Goal: Task Accomplishment & Management: Manage account settings

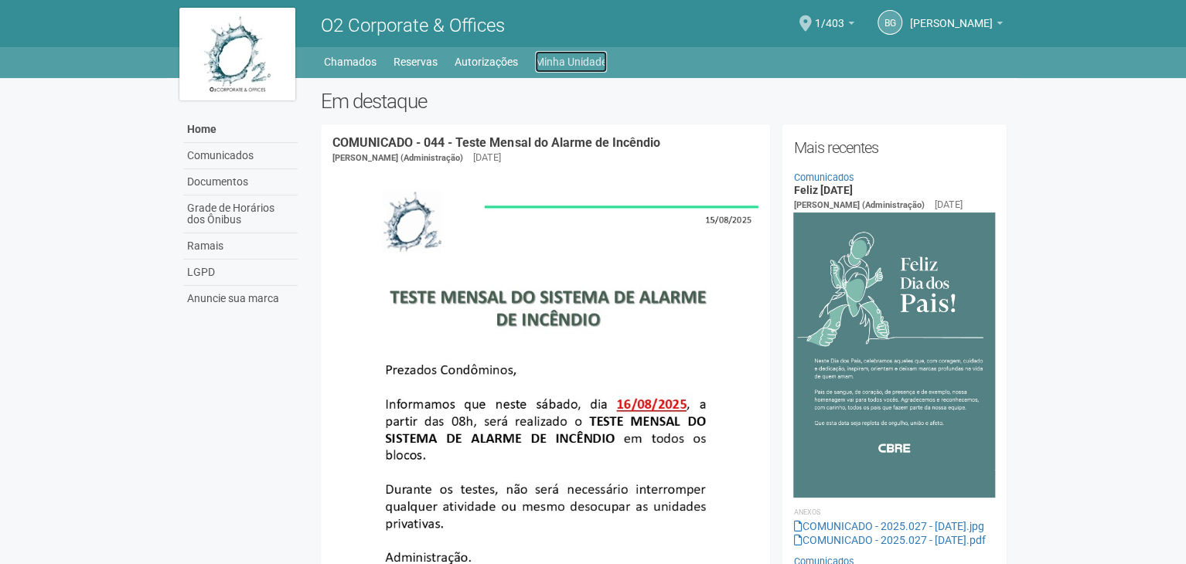
click at [588, 60] on link "Minha Unidade" at bounding box center [571, 62] width 72 height 22
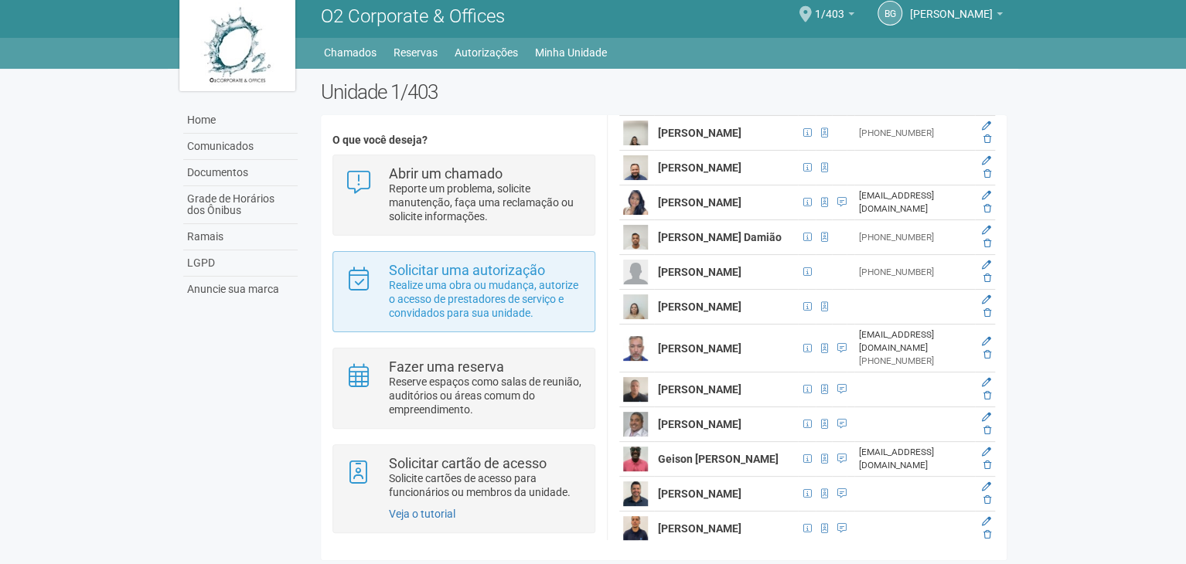
scroll to position [12, 0]
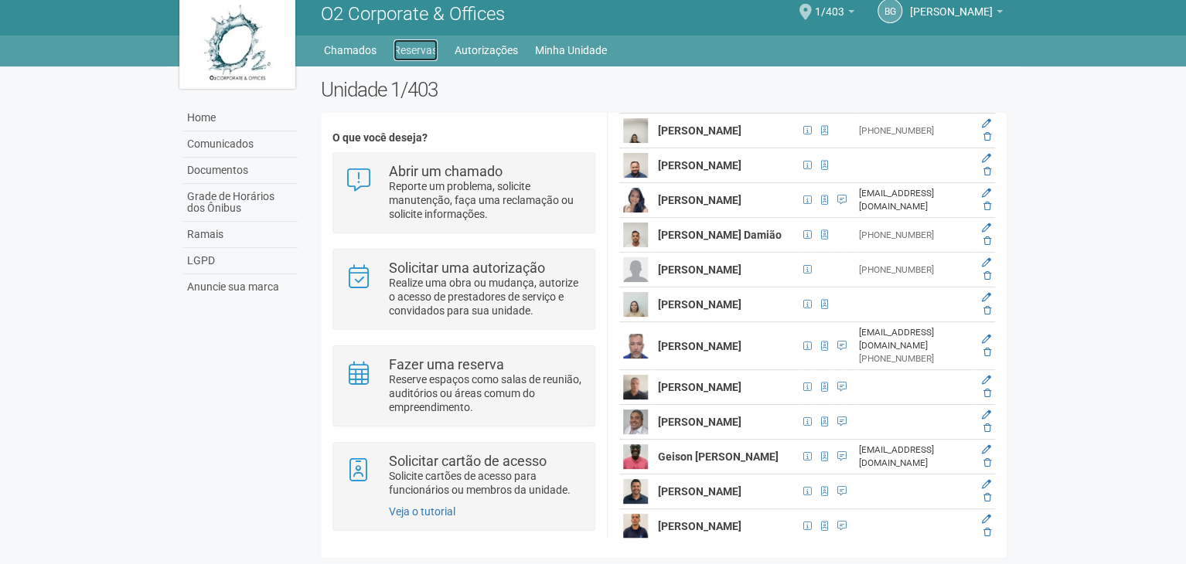
click at [415, 44] on link "Reservas" at bounding box center [416, 50] width 44 height 22
click at [463, 47] on link "Autorizações" at bounding box center [486, 50] width 63 height 22
click at [370, 46] on link "Chamados" at bounding box center [350, 50] width 53 height 22
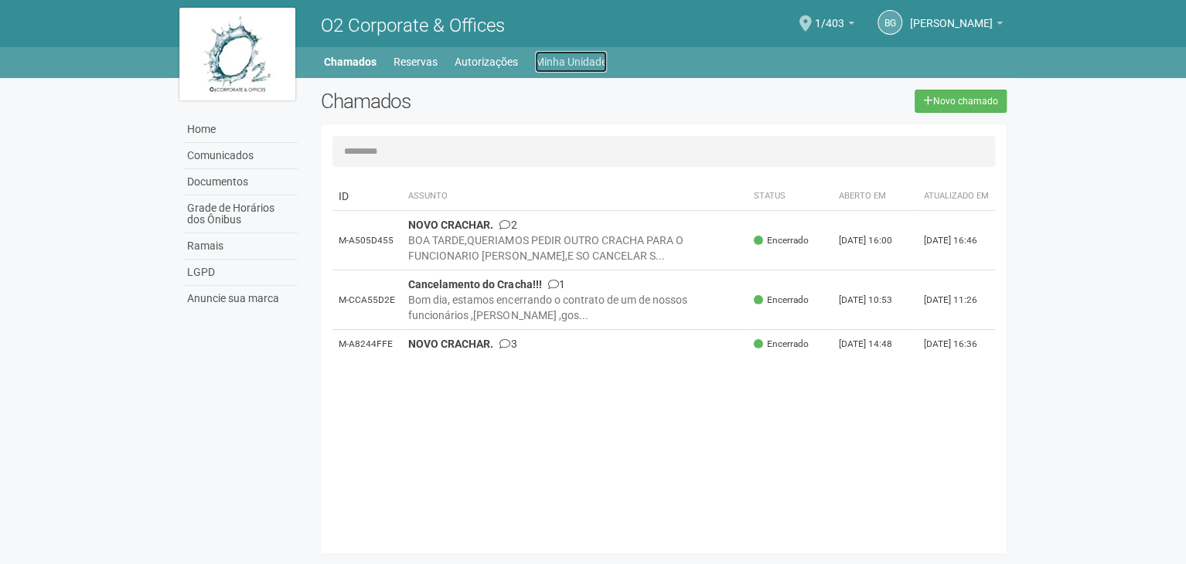
click at [587, 54] on link "Minha Unidade" at bounding box center [571, 62] width 72 height 22
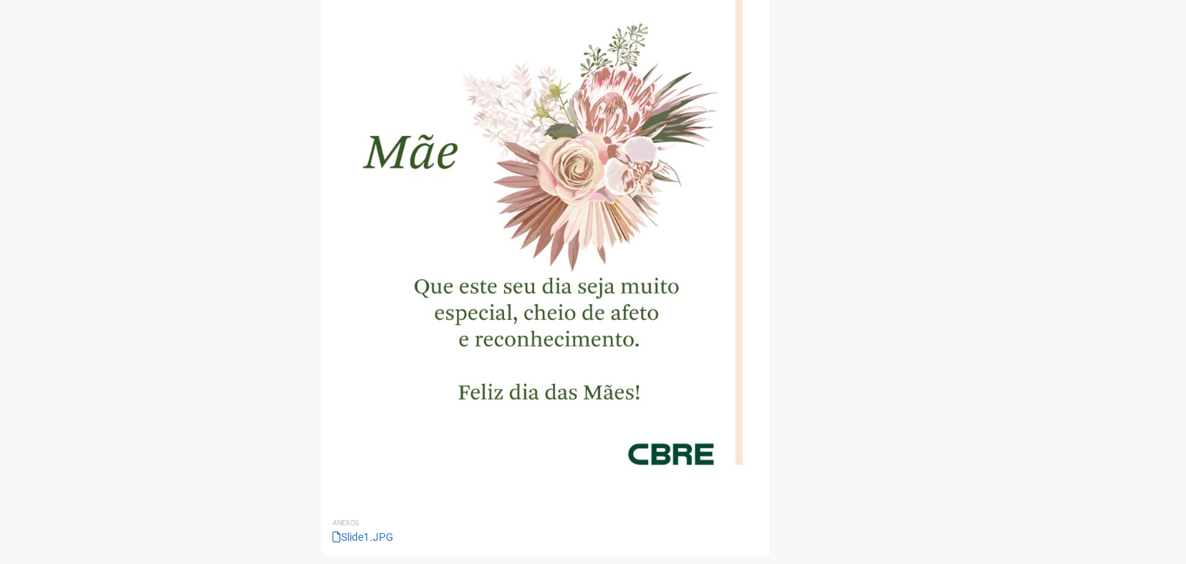
scroll to position [3150, 0]
